Goal: Information Seeking & Learning: Check status

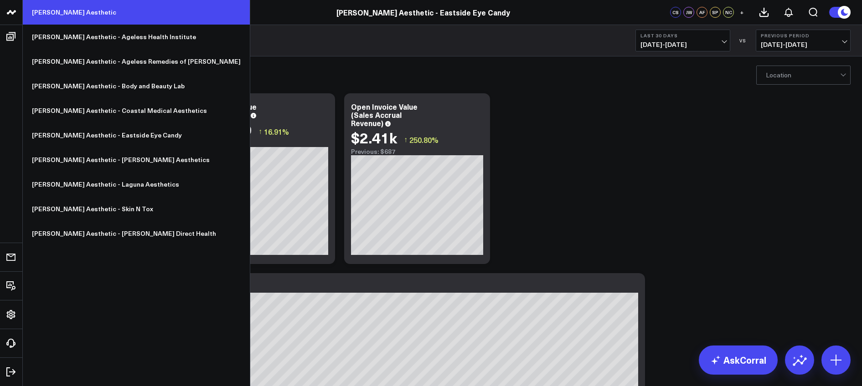
click at [53, 8] on link "[PERSON_NAME] Aesthetic" at bounding box center [136, 12] width 227 height 25
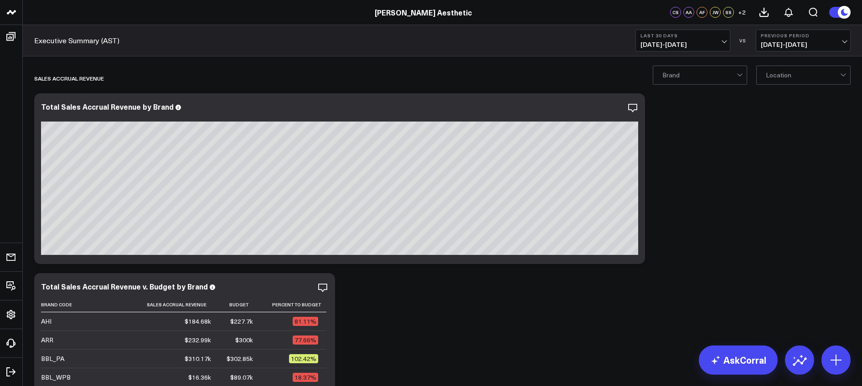
click at [679, 39] on button "Last 30 Days [DATE] - [DATE]" at bounding box center [682, 41] width 95 height 22
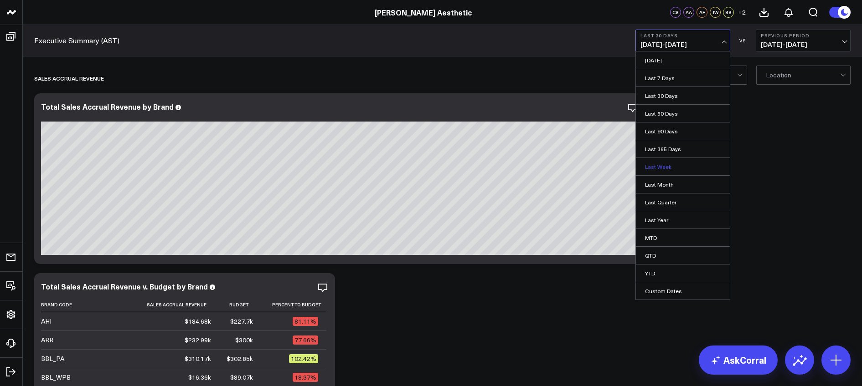
click at [664, 164] on link "Last Week" at bounding box center [683, 166] width 94 height 17
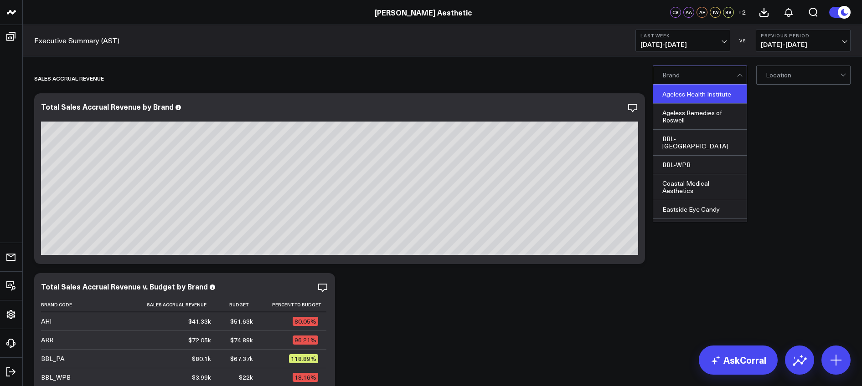
click at [687, 96] on div "Ageless Health Institute" at bounding box center [699, 94] width 93 height 19
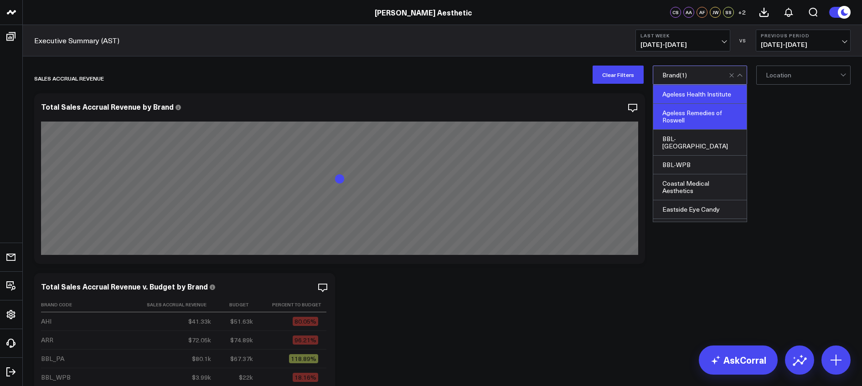
click at [688, 113] on div "Ageless Remedies of Roswell" at bounding box center [699, 117] width 93 height 26
click at [686, 138] on div "BBL-[GEOGRAPHIC_DATA]" at bounding box center [699, 143] width 93 height 26
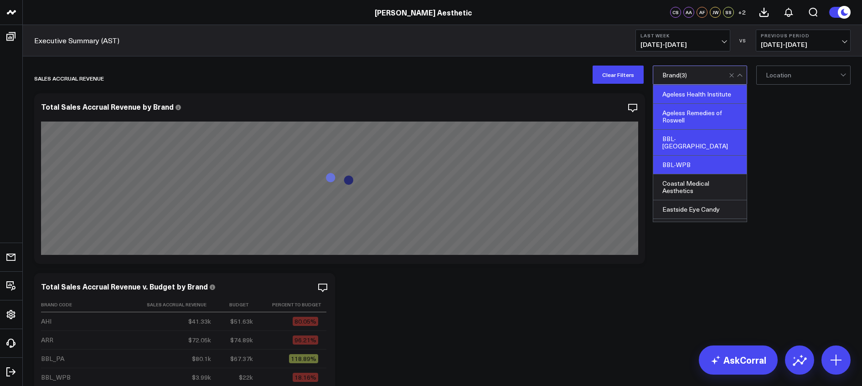
click at [684, 156] on div "BBL-WPB" at bounding box center [699, 165] width 93 height 19
click at [682, 183] on div "Coastal Medical Aesthetics" at bounding box center [699, 187] width 93 height 26
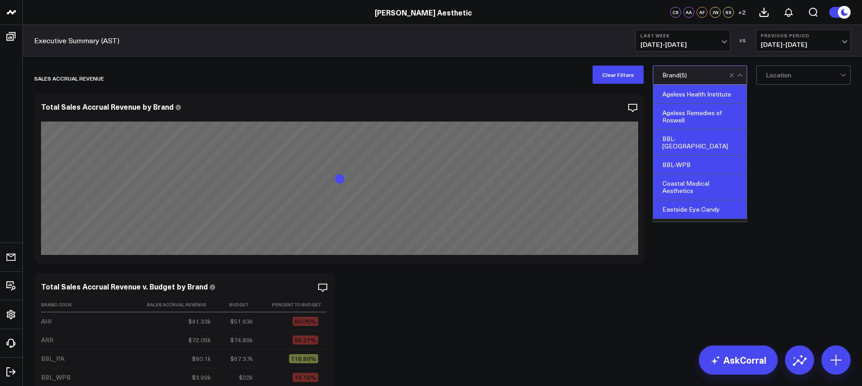
click at [680, 200] on div "Eastside Eye Candy" at bounding box center [699, 209] width 93 height 19
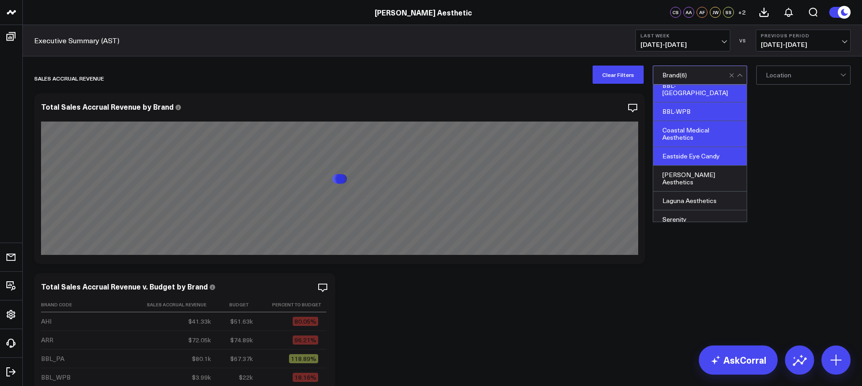
scroll to position [64, 0]
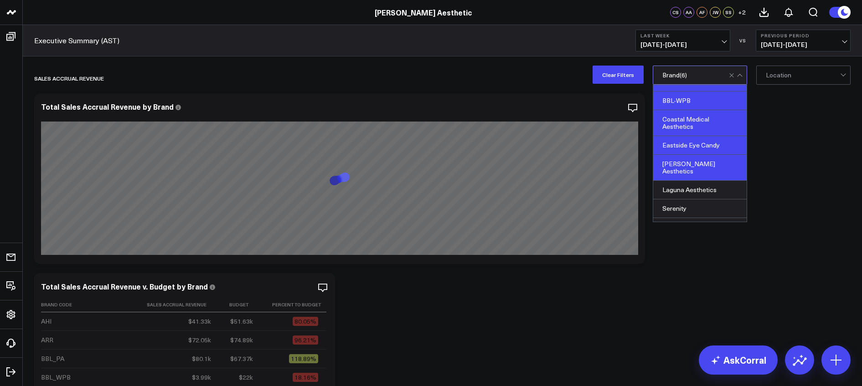
click at [677, 155] on div "[PERSON_NAME] Aesthetics" at bounding box center [699, 168] width 93 height 26
click at [683, 181] on div "Laguna Aesthetics" at bounding box center [699, 190] width 93 height 19
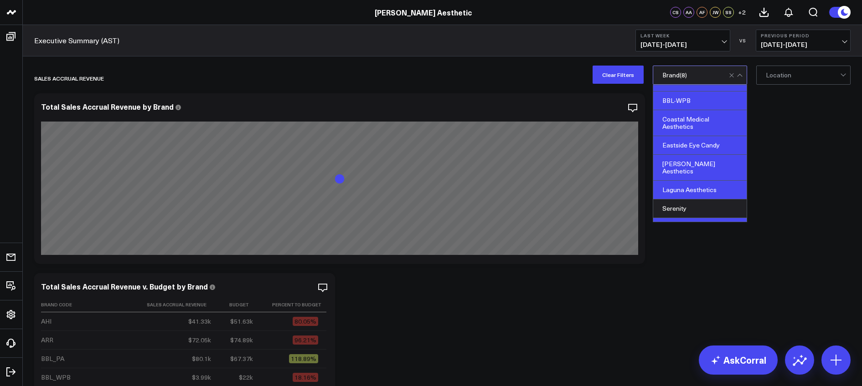
click at [691, 218] on div "Skin N Tox" at bounding box center [699, 227] width 93 height 18
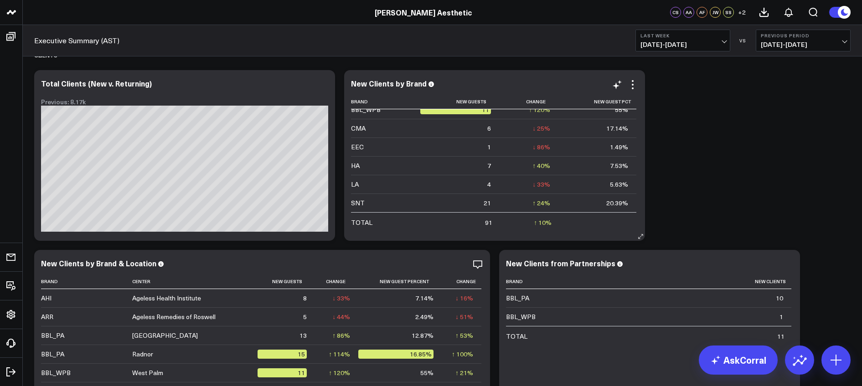
scroll to position [3523, 0]
